Goal: Use online tool/utility: Utilize a website feature to perform a specific function

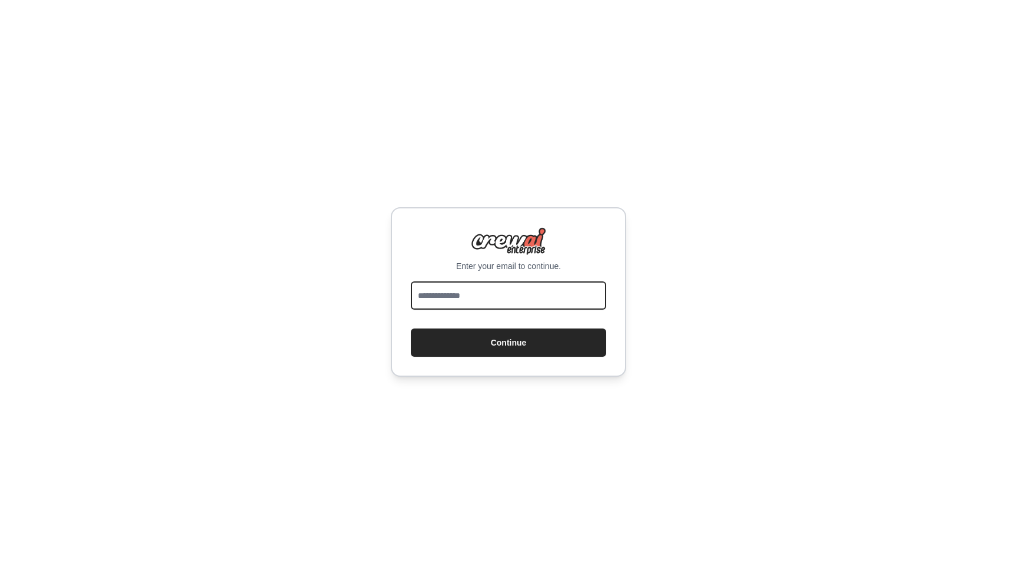
click at [544, 291] on input "email" at bounding box center [508, 295] width 195 height 28
type input "**********"
click at [411, 329] on button "Continue" at bounding box center [508, 343] width 195 height 28
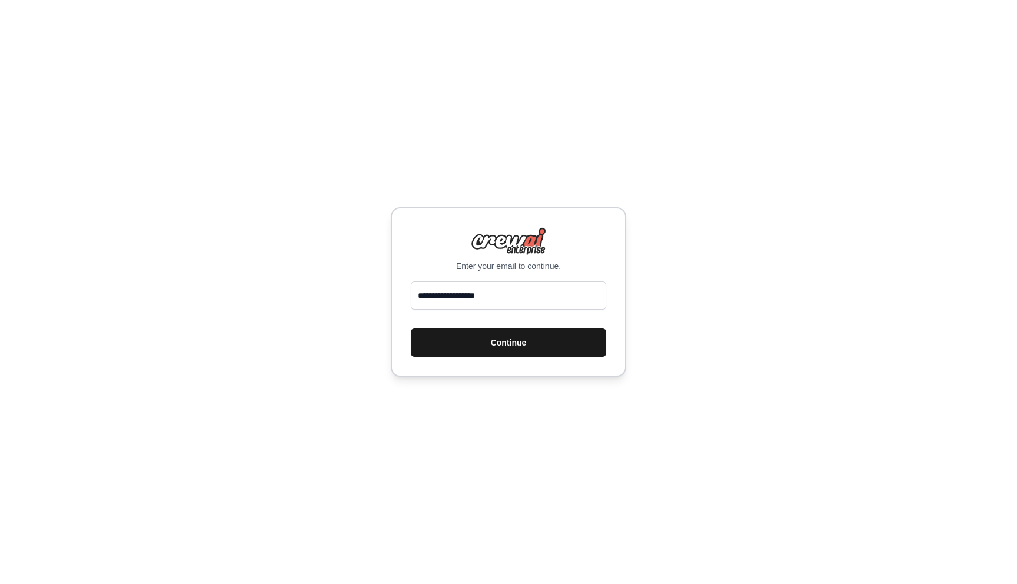
click at [535, 342] on button "Continue" at bounding box center [508, 343] width 195 height 28
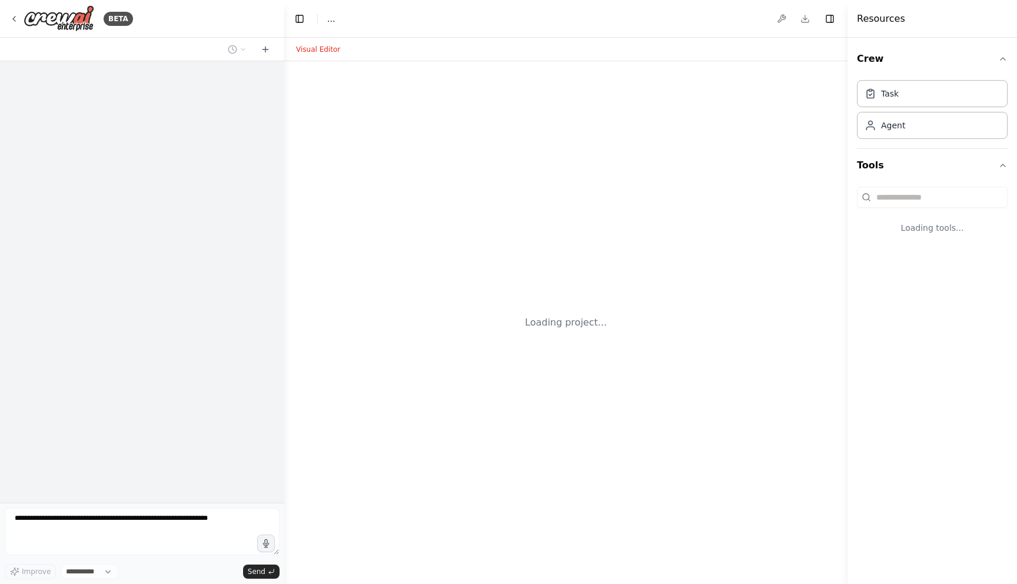
select select "****"
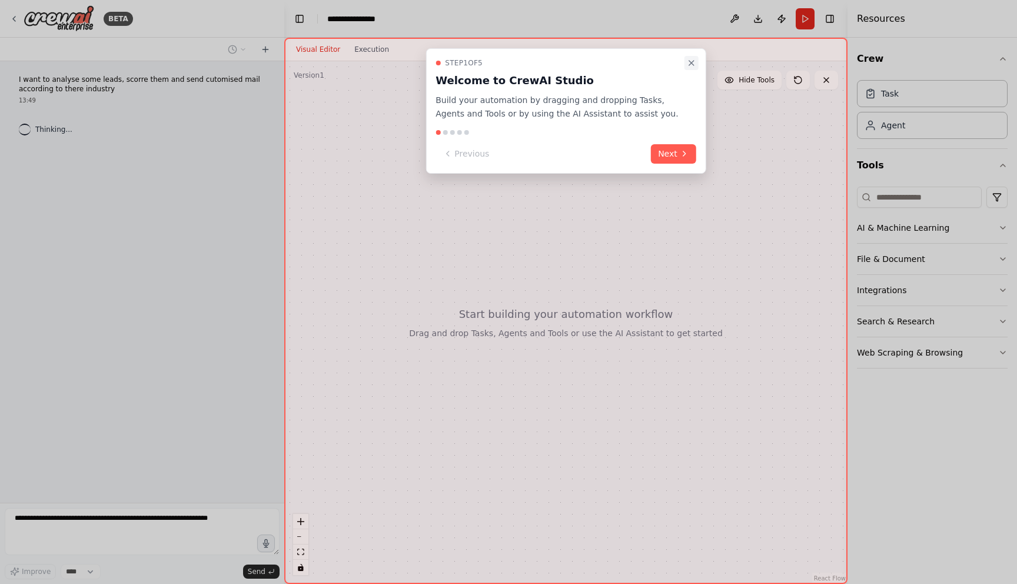
click at [693, 61] on icon "Close walkthrough" at bounding box center [691, 63] width 5 height 5
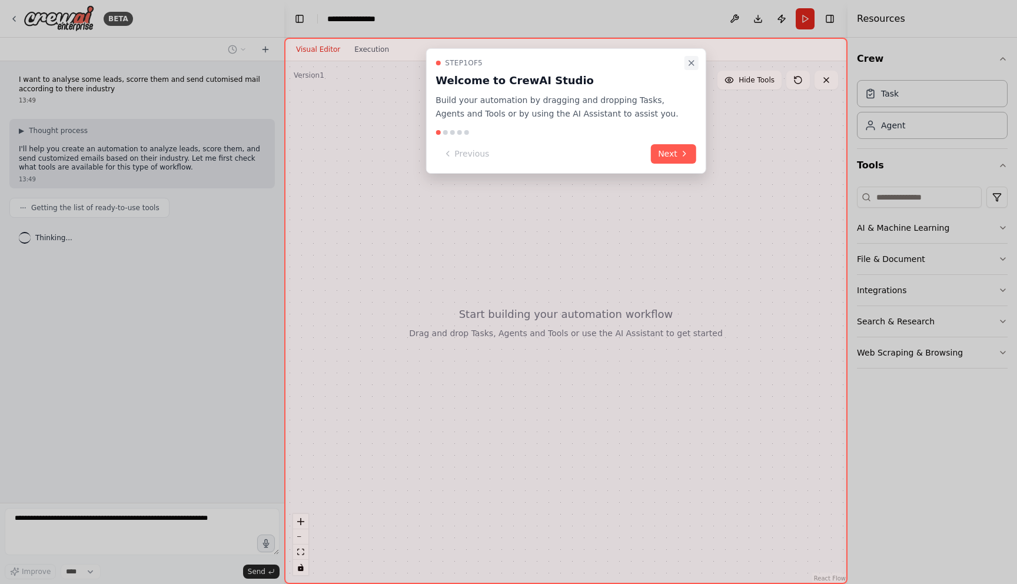
click at [694, 62] on icon "Close walkthrough" at bounding box center [691, 62] width 9 height 9
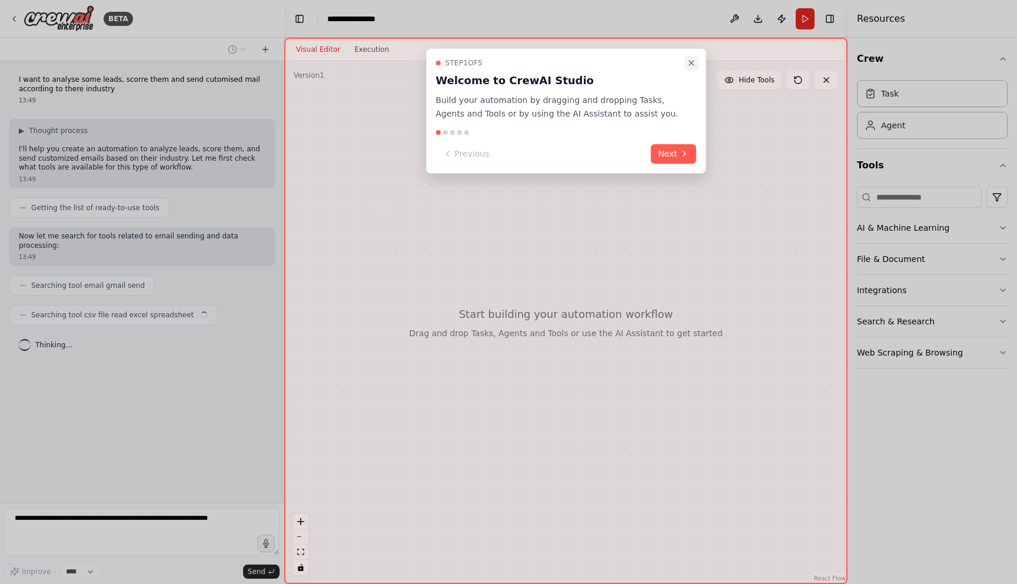
click at [692, 60] on icon "Close walkthrough" at bounding box center [691, 62] width 9 height 9
click at [692, 62] on icon "Close walkthrough" at bounding box center [691, 63] width 5 height 5
click at [674, 135] on div "Step 1 of 5 Welcome to CrewAI Studio Build your automation by dragging and drop…" at bounding box center [566, 110] width 281 height 125
click at [679, 146] on button "Next" at bounding box center [673, 153] width 45 height 19
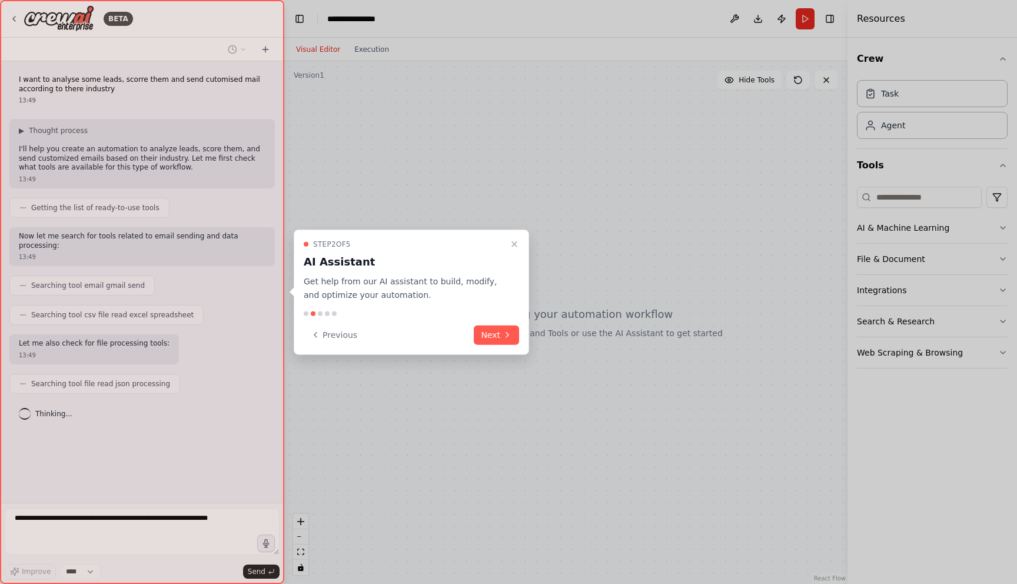
click at [679, 145] on div at bounding box center [508, 292] width 1017 height 584
click at [508, 329] on button "Next" at bounding box center [496, 334] width 45 height 19
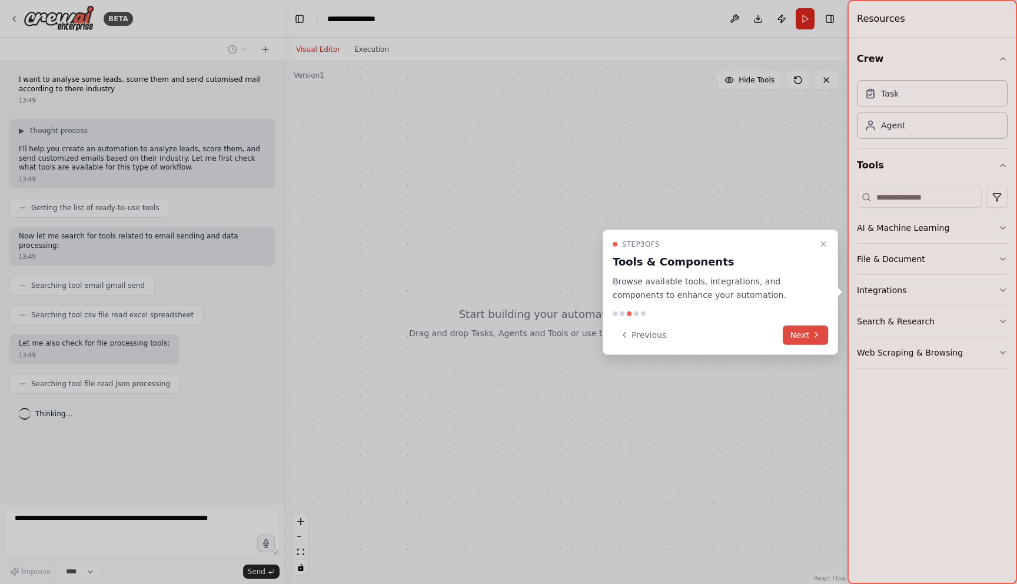
click at [798, 334] on button "Next" at bounding box center [805, 334] width 45 height 19
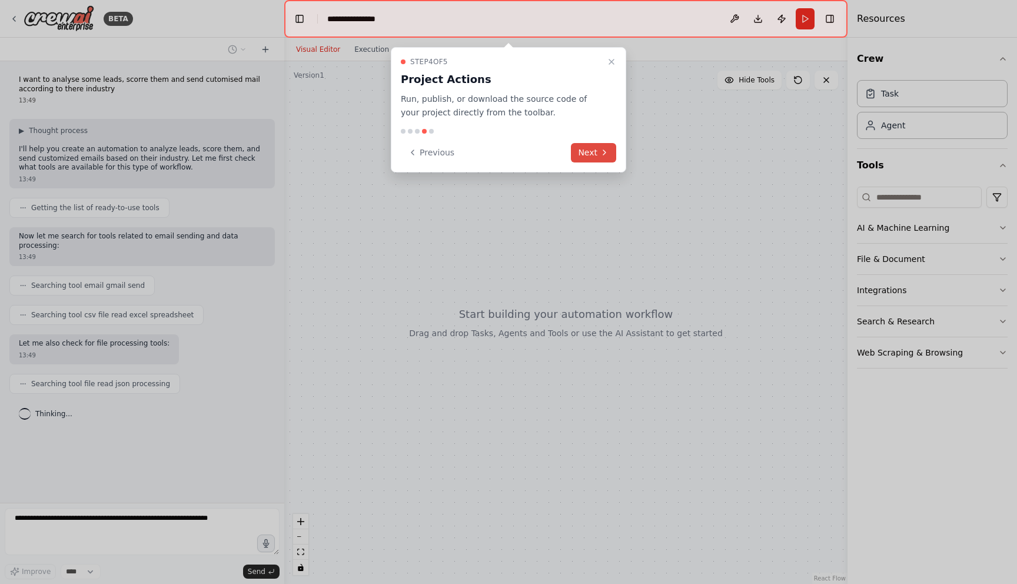
click at [588, 155] on button "Next" at bounding box center [593, 152] width 45 height 19
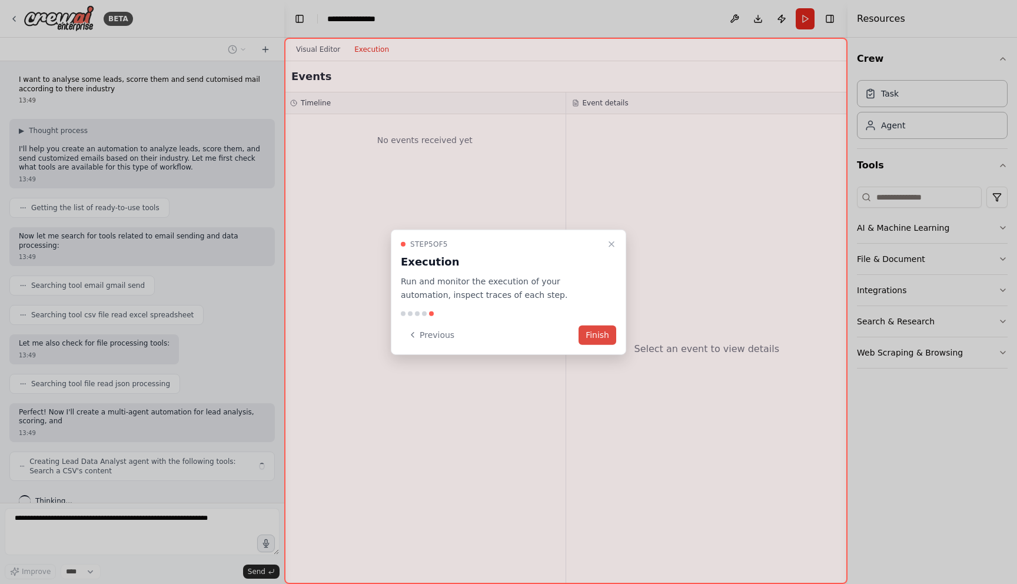
scroll to position [18, 0]
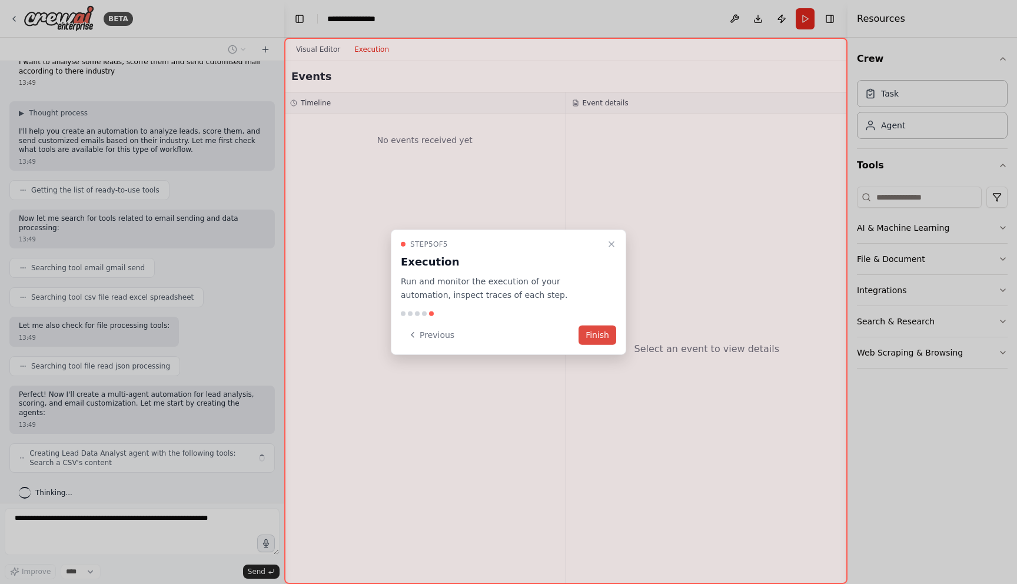
click at [605, 339] on button "Finish" at bounding box center [598, 334] width 38 height 19
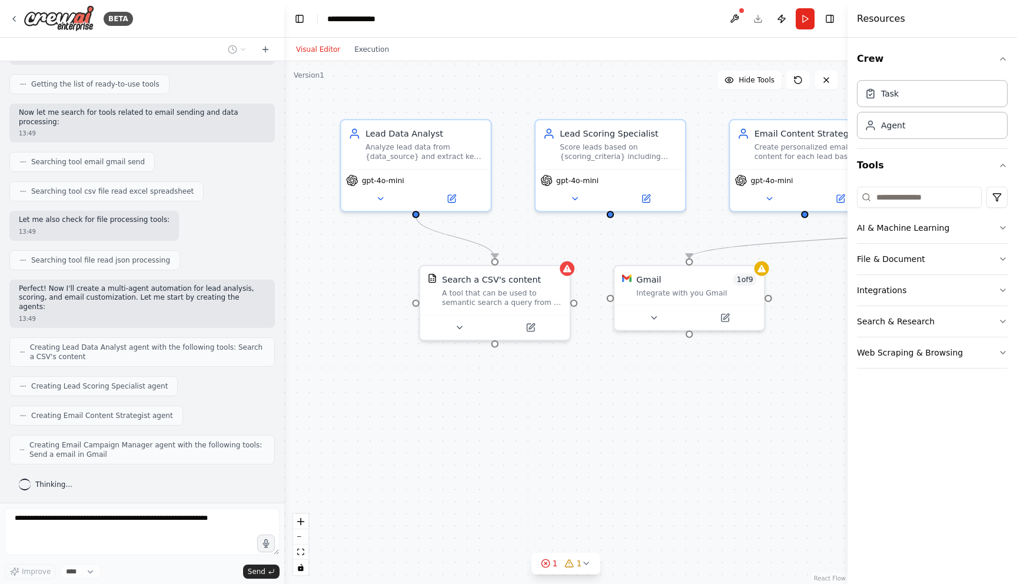
scroll to position [184, 0]
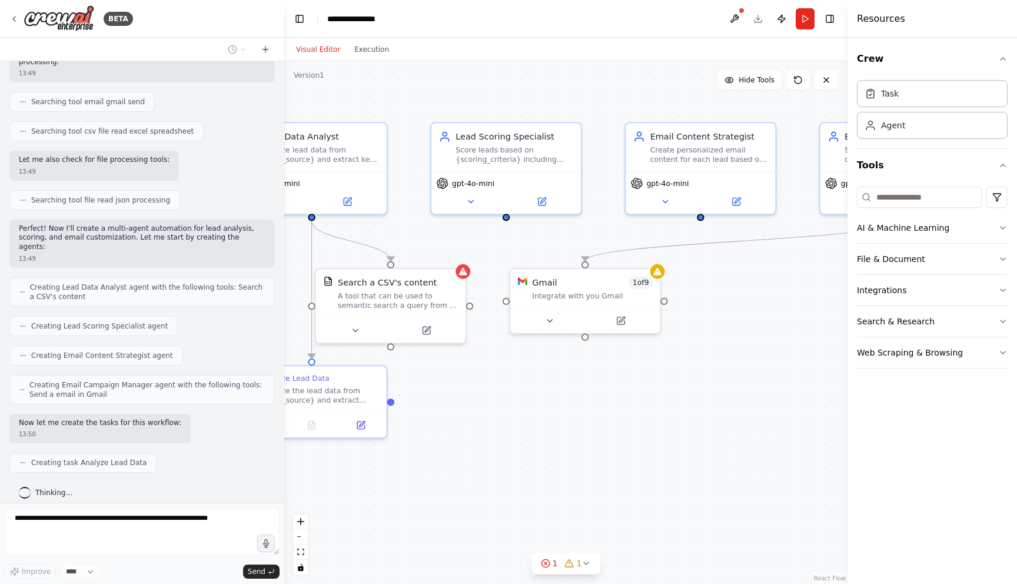
drag, startPoint x: 784, startPoint y: 392, endPoint x: 678, endPoint y: 395, distance: 105.5
click at [678, 395] on div ".deletable-edge-delete-btn { width: 20px; height: 20px; border: 0px solid #ffff…" at bounding box center [565, 322] width 563 height 523
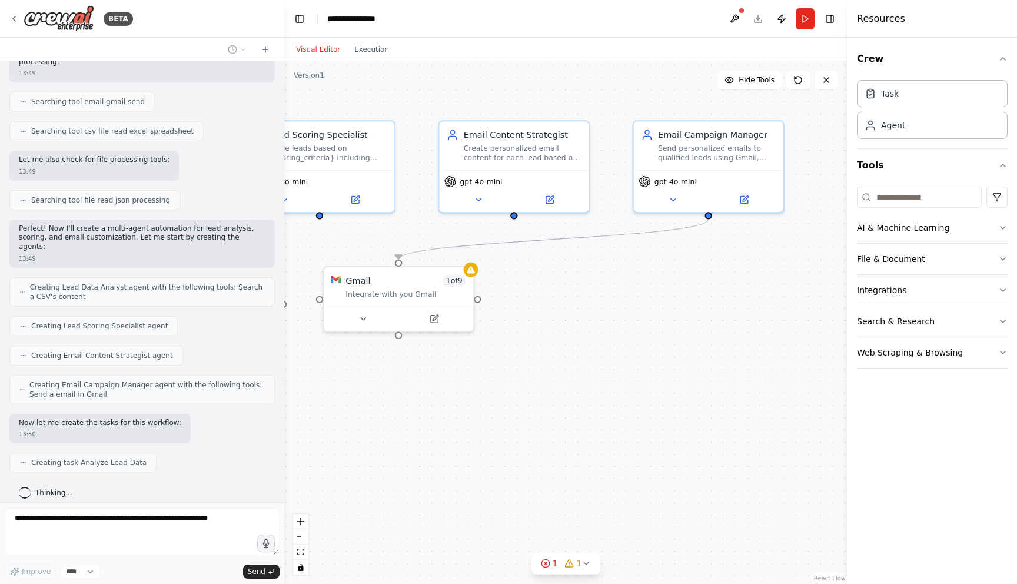
drag, startPoint x: 755, startPoint y: 402, endPoint x: 569, endPoint y: 400, distance: 185.5
click at [569, 400] on div ".deletable-edge-delete-btn { width: 20px; height: 20px; border: 0px solid #ffff…" at bounding box center [565, 322] width 563 height 523
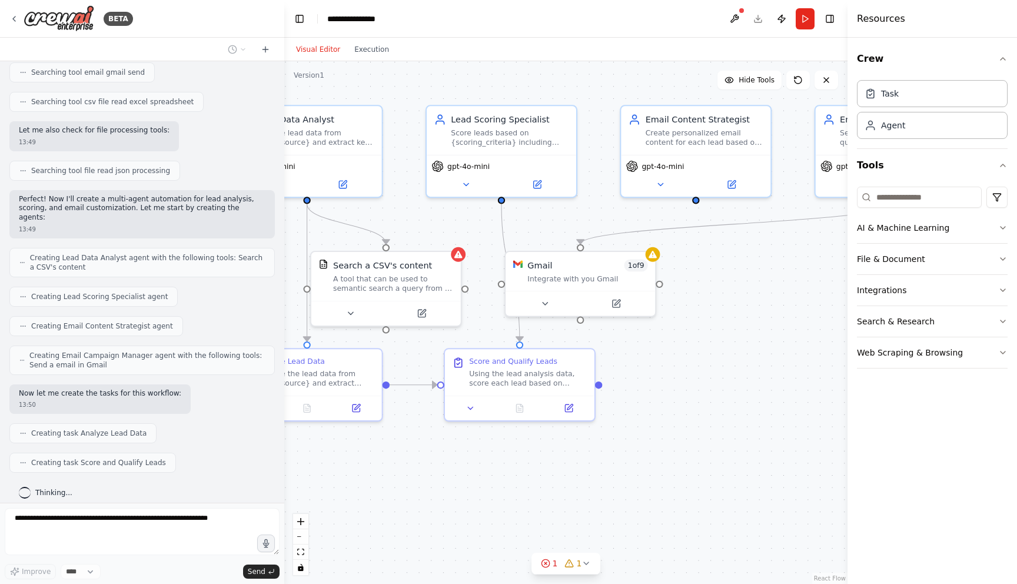
drag, startPoint x: 595, startPoint y: 344, endPoint x: 778, endPoint y: 330, distance: 184.2
click at [778, 330] on div ".deletable-edge-delete-btn { width: 20px; height: 20px; border: 0px solid #ffff…" at bounding box center [565, 322] width 563 height 523
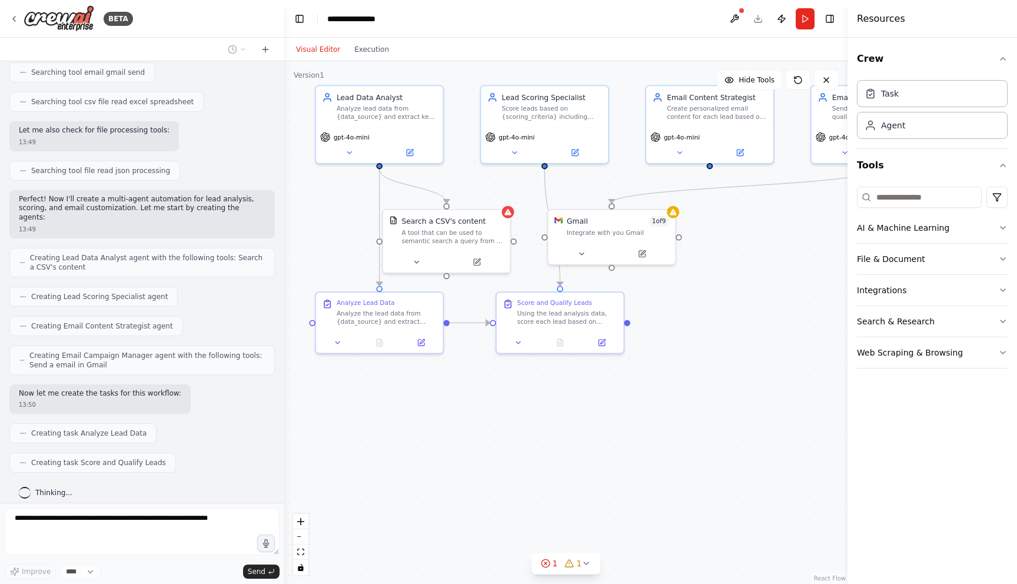
drag, startPoint x: 728, startPoint y: 409, endPoint x: 728, endPoint y: 354, distance: 54.2
click at [728, 354] on div ".deletable-edge-delete-btn { width: 20px; height: 20px; border: 0px solid #ffff…" at bounding box center [565, 322] width 563 height 523
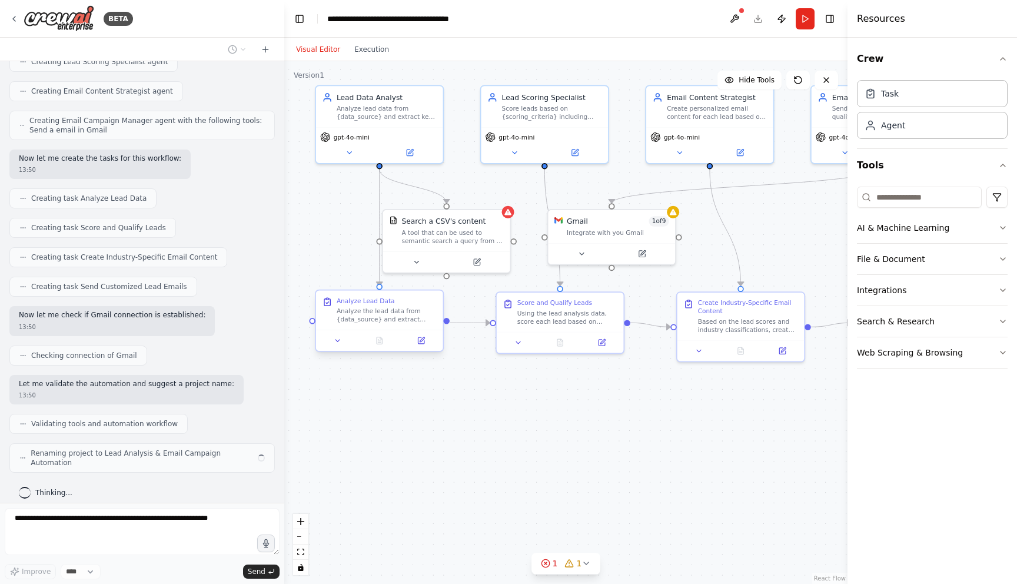
scroll to position [439, 0]
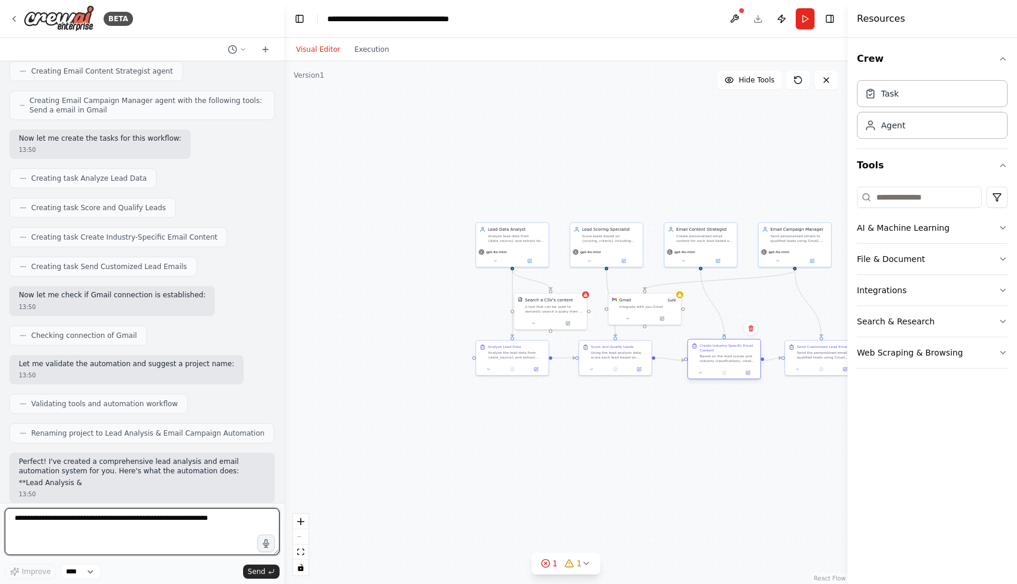
click at [747, 377] on div "Create Industry-Specific Email Content Based on the lead scores and industry cl…" at bounding box center [725, 359] width 74 height 41
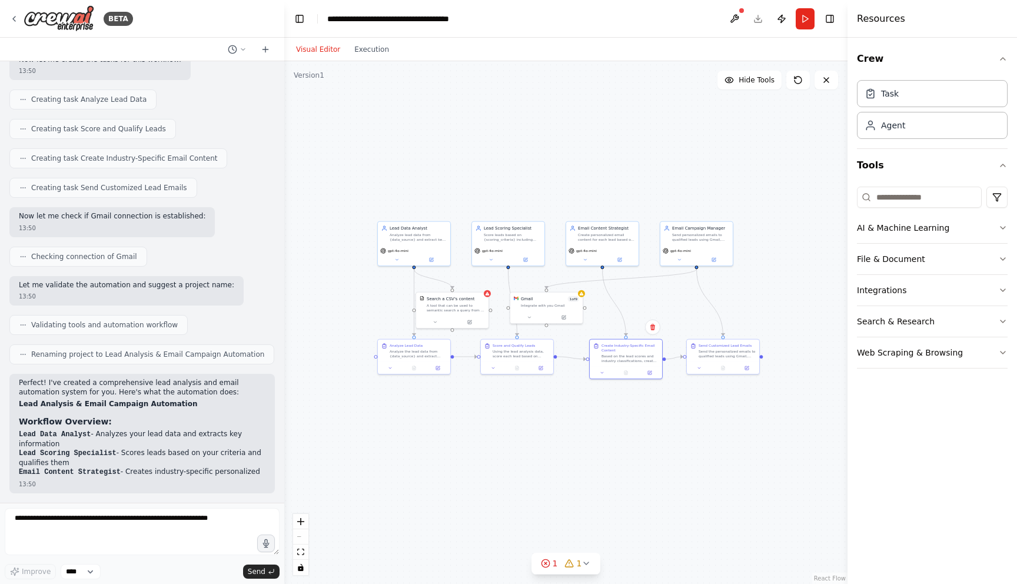
drag, startPoint x: 748, startPoint y: 426, endPoint x: 652, endPoint y: 424, distance: 96.6
click at [651, 424] on div ".deletable-edge-delete-btn { width: 20px; height: 20px; border: 0px solid #ffff…" at bounding box center [565, 322] width 563 height 523
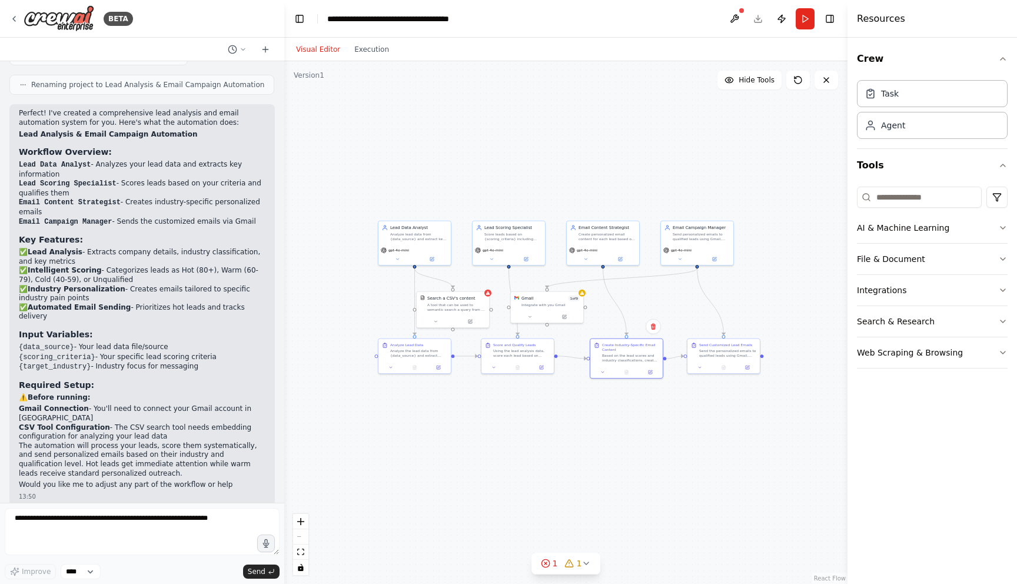
scroll to position [826, 0]
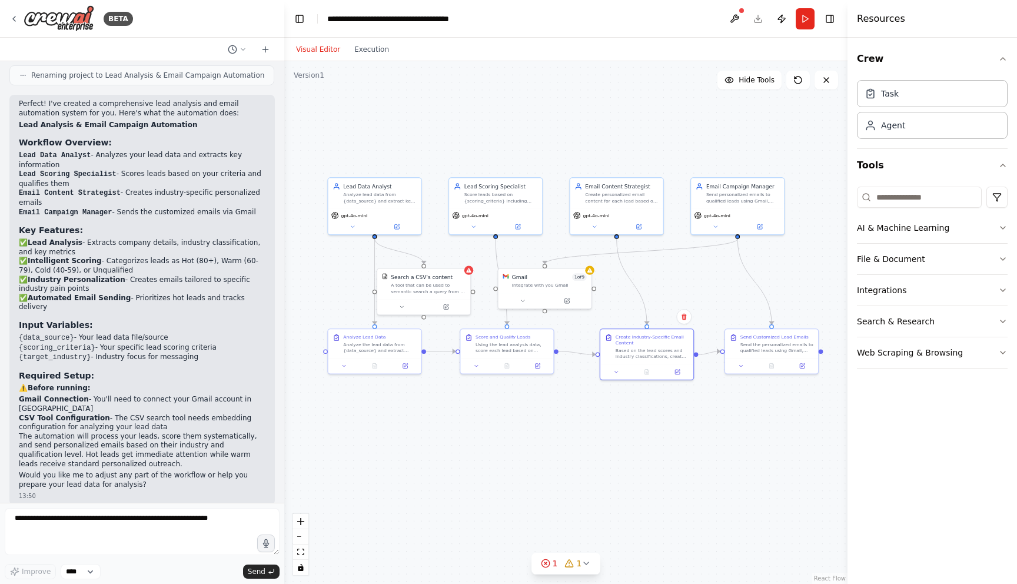
click at [758, 20] on header "**********" at bounding box center [565, 19] width 563 height 38
click at [732, 15] on button at bounding box center [734, 18] width 19 height 21
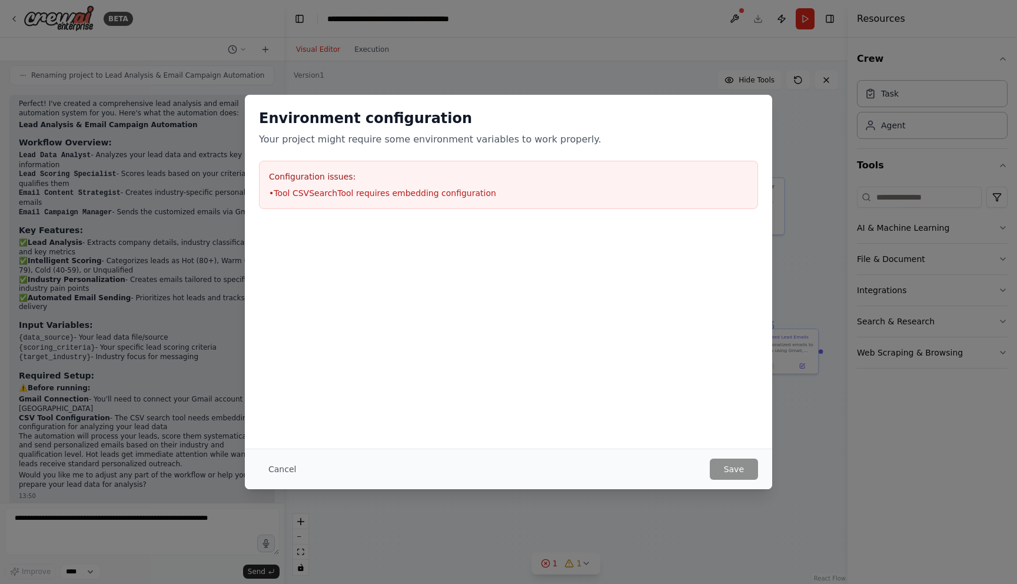
click at [813, 355] on div "Environment configuration Your project might require some environment variables…" at bounding box center [508, 292] width 1017 height 584
click at [289, 463] on button "Cancel" at bounding box center [282, 469] width 47 height 21
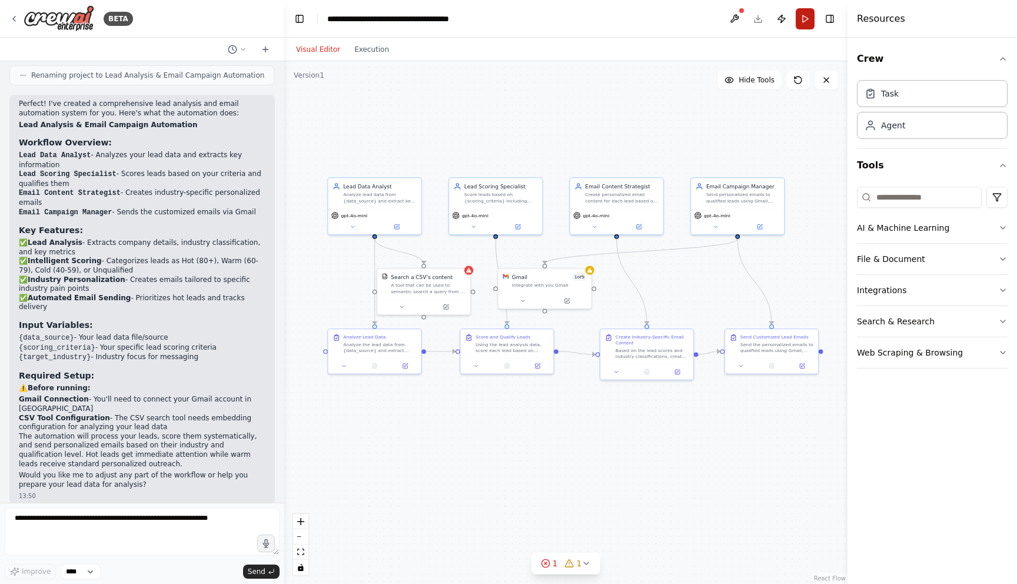
click at [809, 22] on button "Run" at bounding box center [805, 18] width 19 height 21
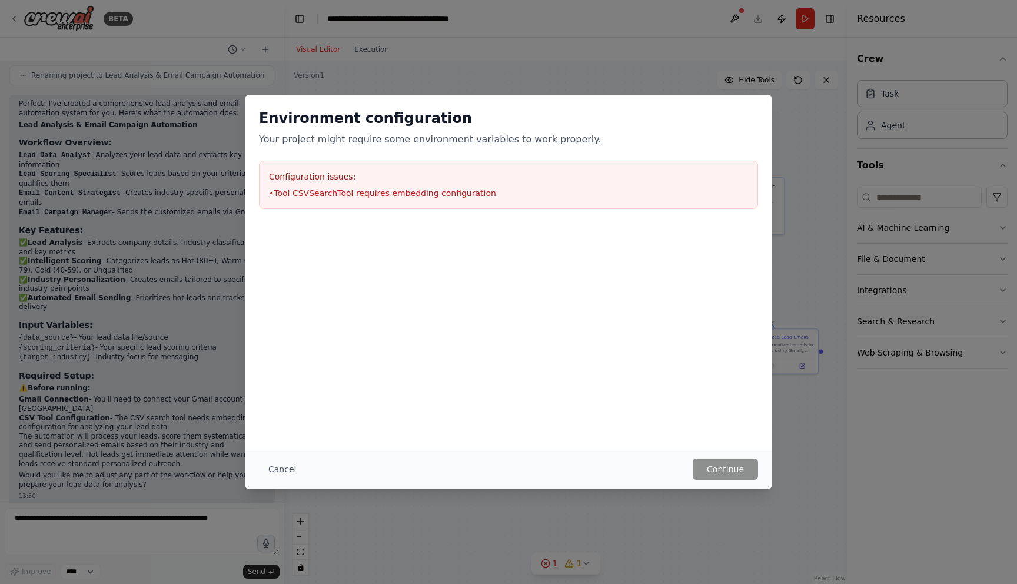
click at [674, 76] on div "Environment configuration Your project might require some environment variables…" at bounding box center [508, 292] width 1017 height 584
click at [274, 463] on button "Cancel" at bounding box center [282, 469] width 47 height 21
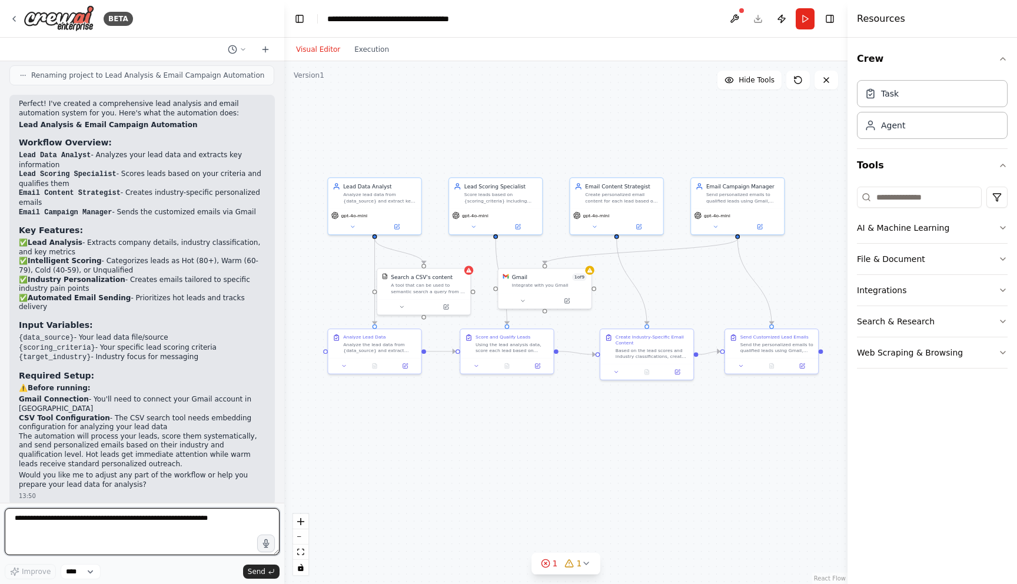
click at [154, 519] on textarea at bounding box center [142, 531] width 275 height 47
type textarea "**********"
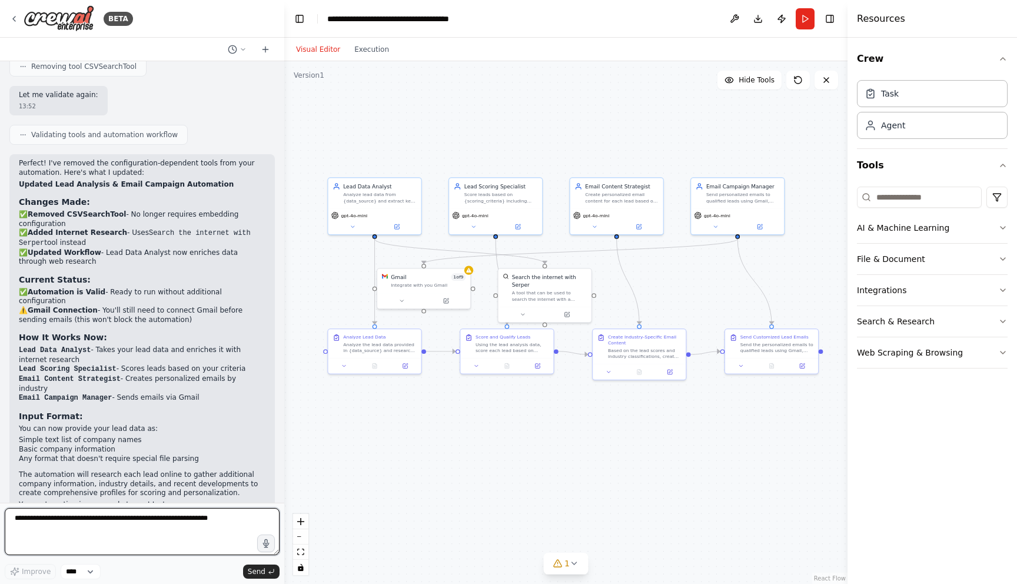
scroll to position [1788, 0]
